Goal: Task Accomplishment & Management: Use online tool/utility

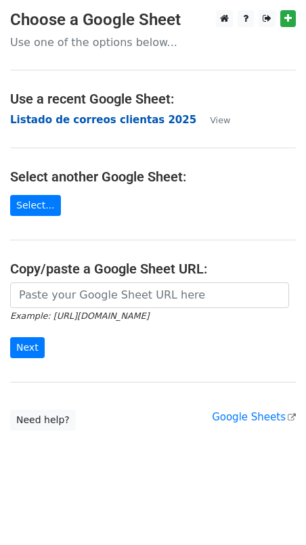
click at [83, 122] on strong "Listado de correos clientas 2025" at bounding box center [103, 120] width 186 height 12
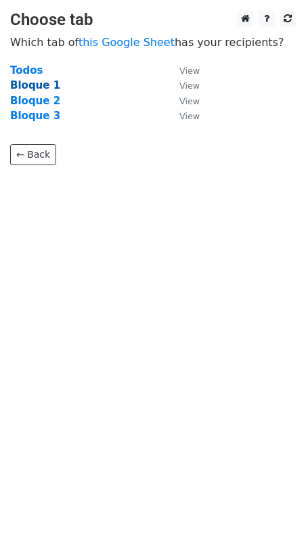
click at [32, 85] on strong "Bloque 1" at bounding box center [35, 85] width 50 height 12
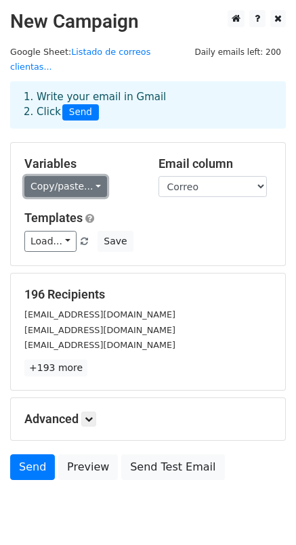
click at [88, 176] on link "Copy/paste..." at bounding box center [65, 186] width 83 height 21
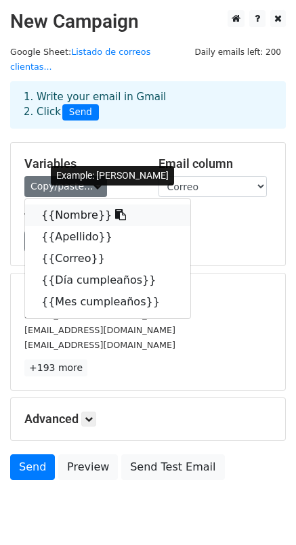
click at [79, 204] on link "{{Nombre}}" at bounding box center [107, 215] width 165 height 22
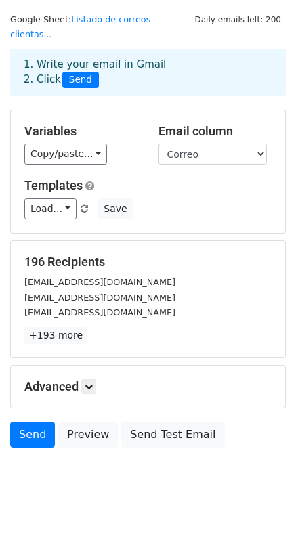
scroll to position [35, 0]
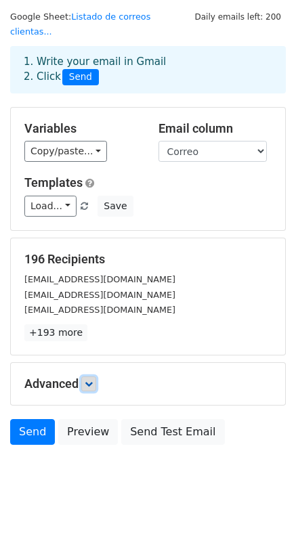
click at [93, 380] on icon at bounding box center [89, 384] width 8 height 8
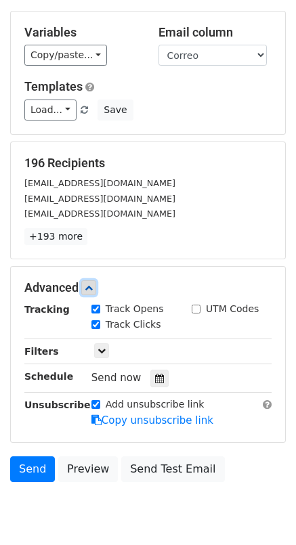
scroll to position [135, 0]
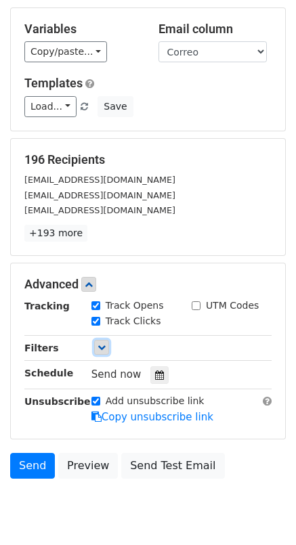
click at [100, 343] on icon at bounding box center [101, 347] width 8 height 8
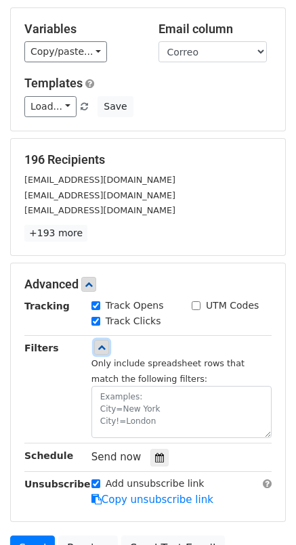
click at [102, 343] on icon at bounding box center [101, 347] width 8 height 8
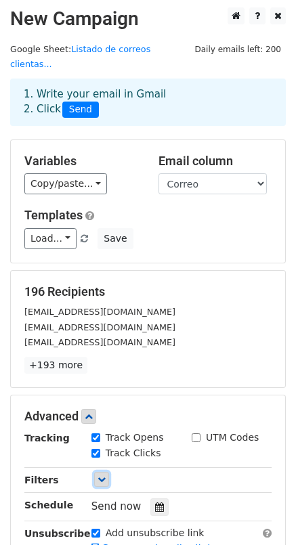
scroll to position [0, 0]
